Goal: Navigation & Orientation: Find specific page/section

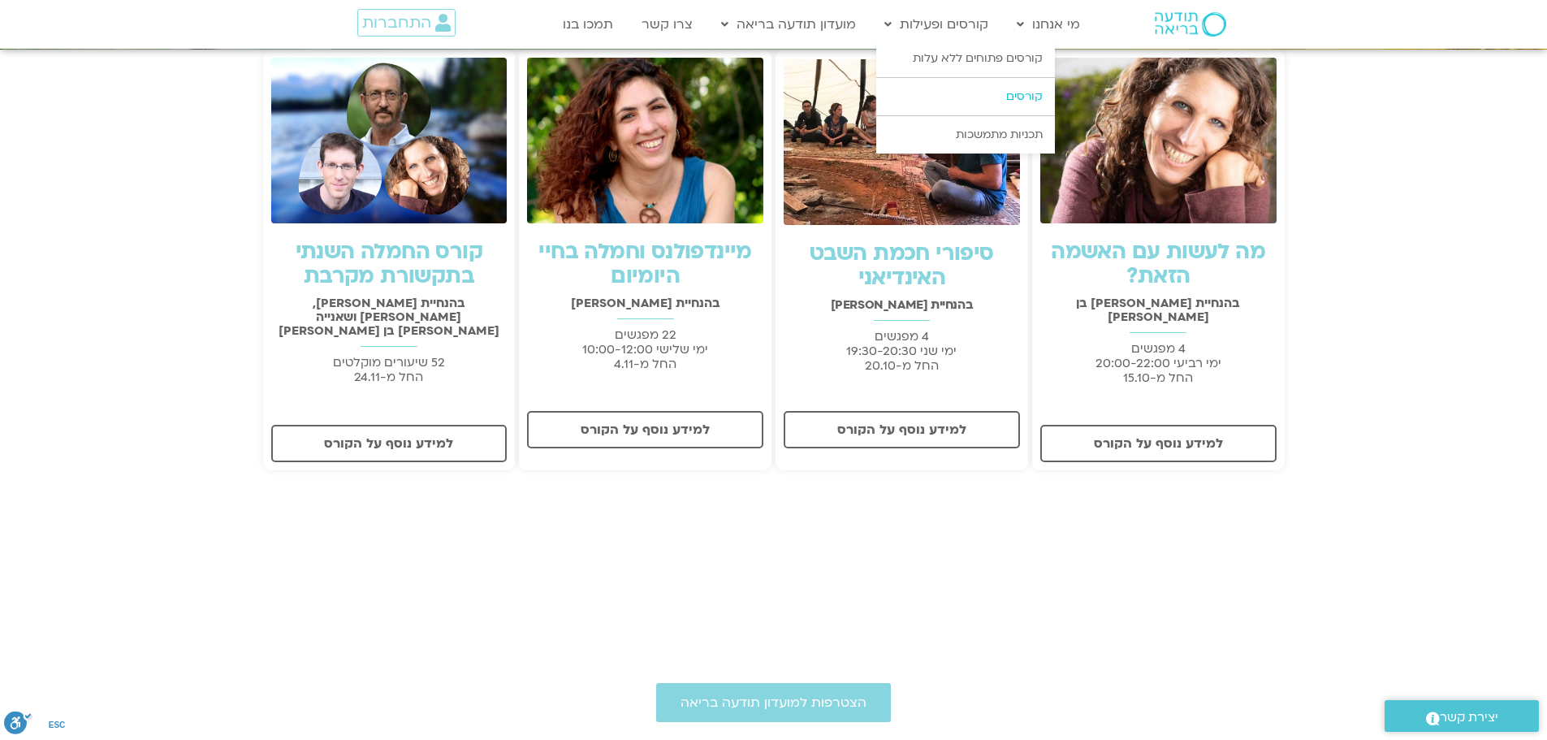
click at [1021, 101] on link "קורסים" at bounding box center [965, 96] width 179 height 37
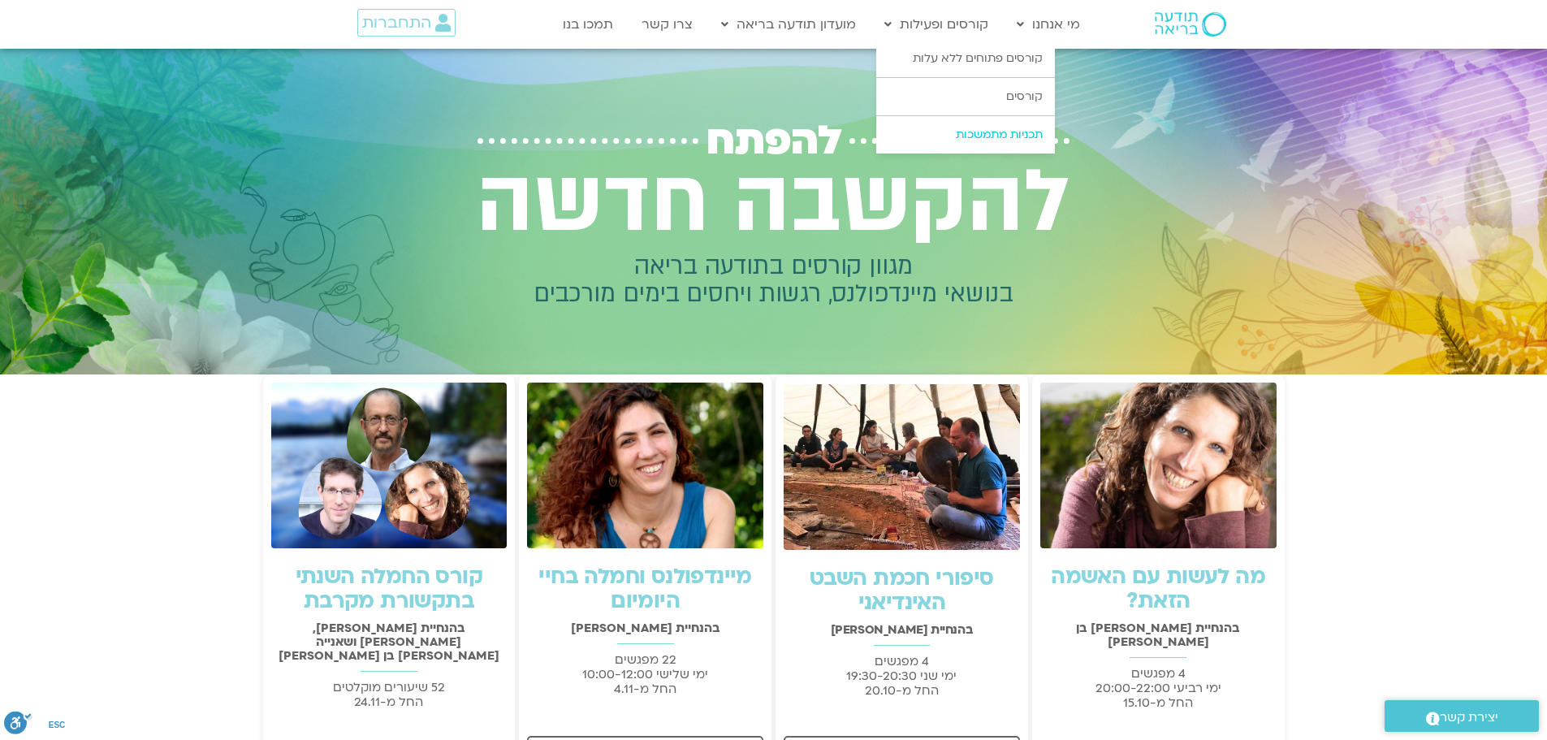
click at [991, 133] on link "תכניות מתמשכות" at bounding box center [965, 134] width 179 height 37
